Goal: Transaction & Acquisition: Purchase product/service

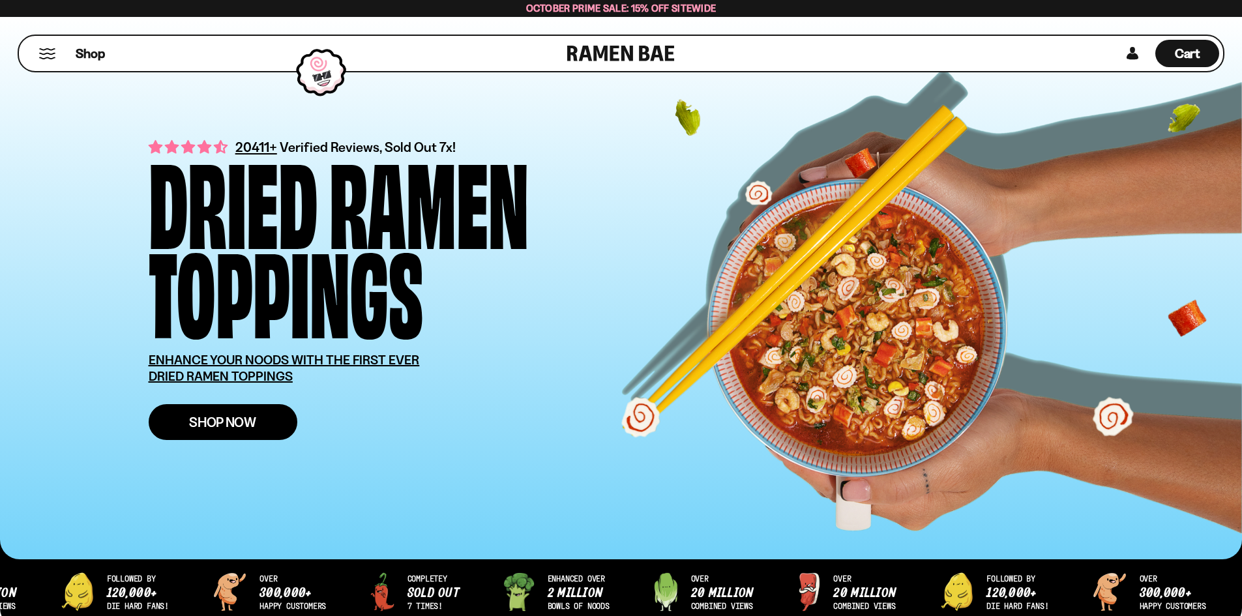
click at [211, 416] on span "Shop Now" at bounding box center [222, 422] width 67 height 14
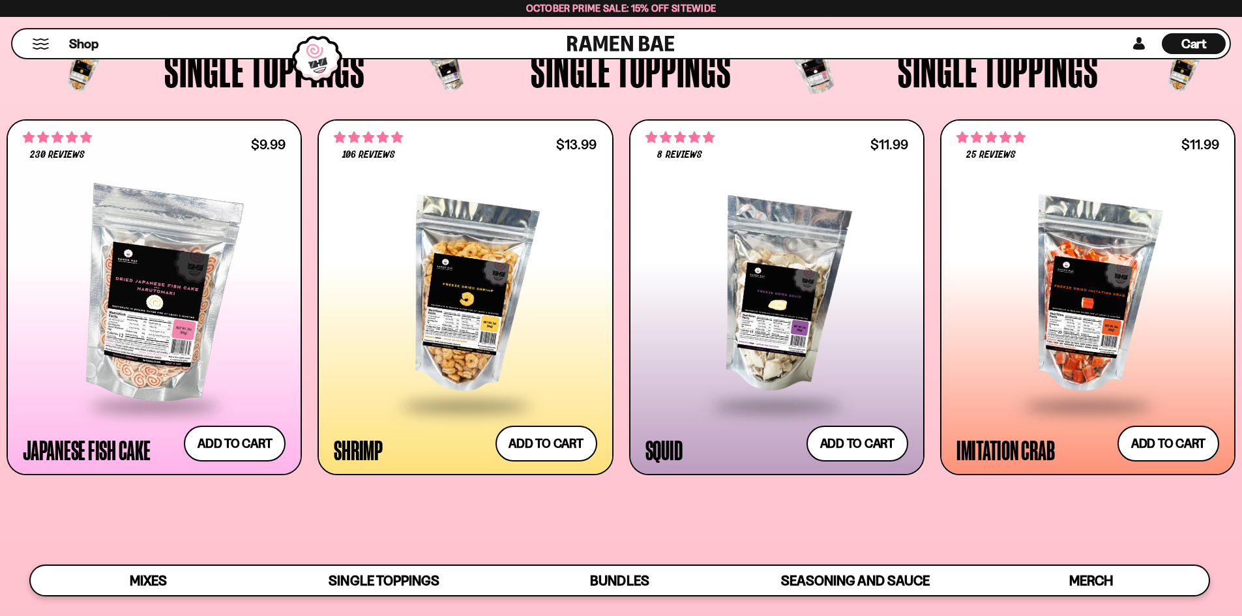
scroll to position [1369, 0]
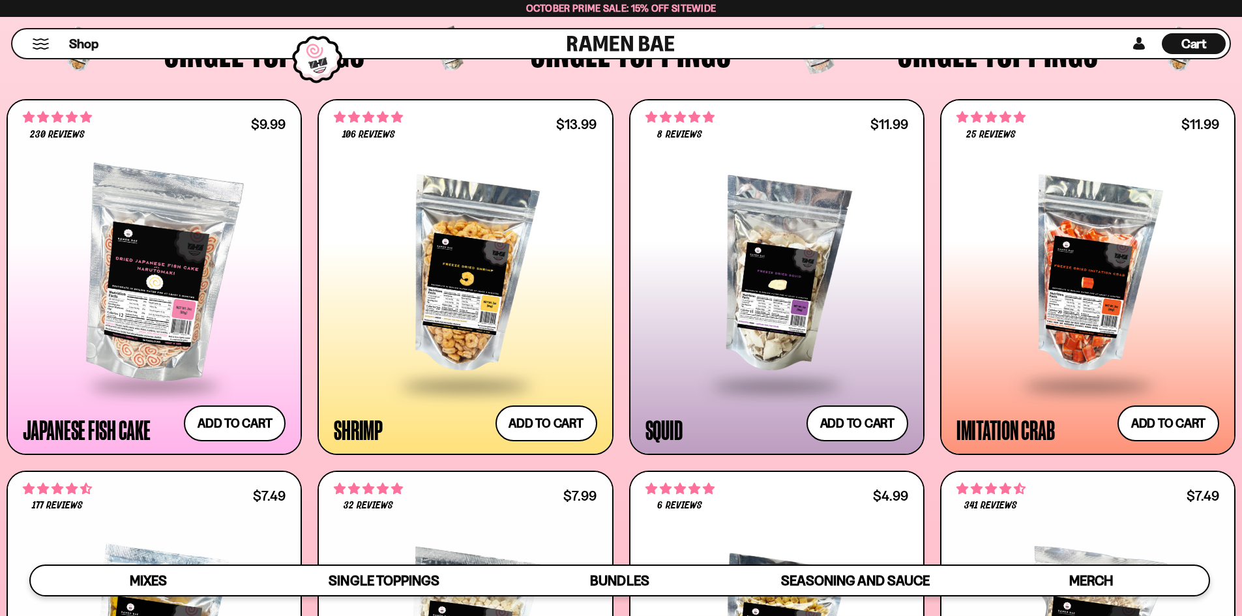
click at [507, 304] on div at bounding box center [465, 276] width 263 height 218
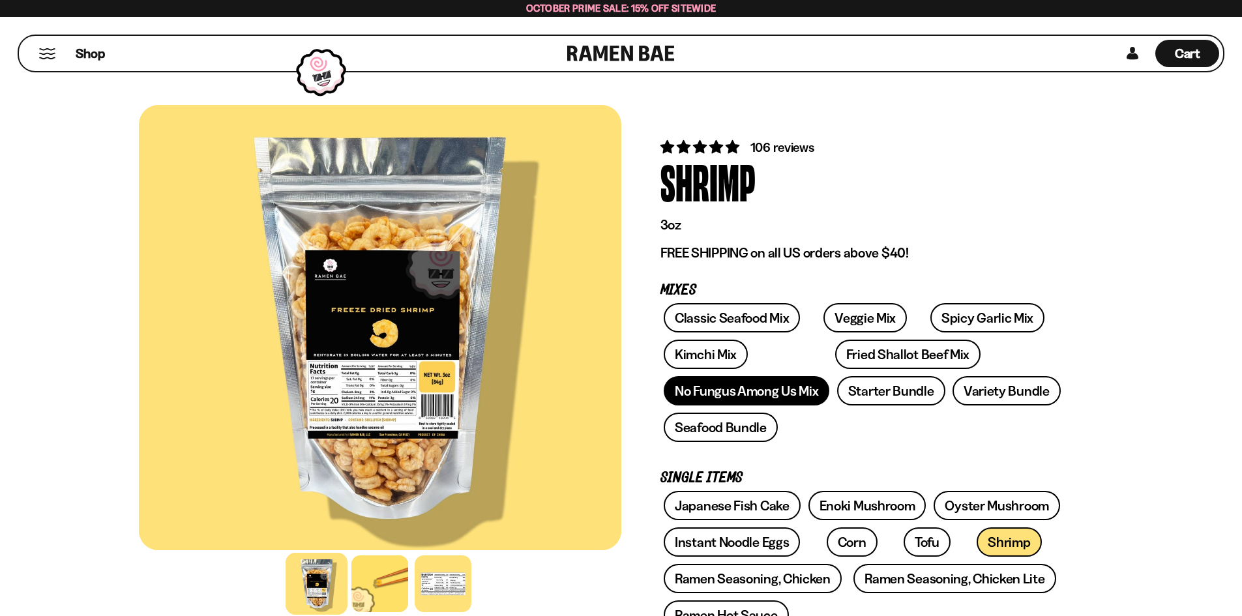
click at [763, 397] on link "No Fungus Among Us Mix" at bounding box center [746, 390] width 166 height 29
